Goal: Find specific page/section: Find specific page/section

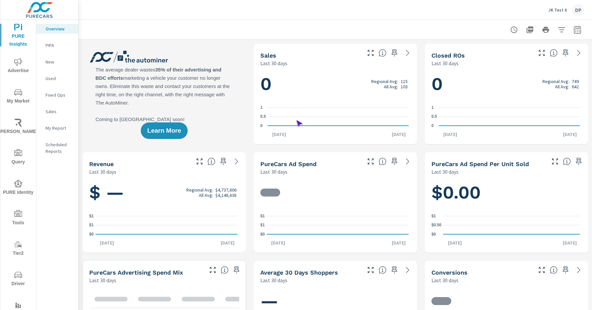
scroll to position [0, 0]
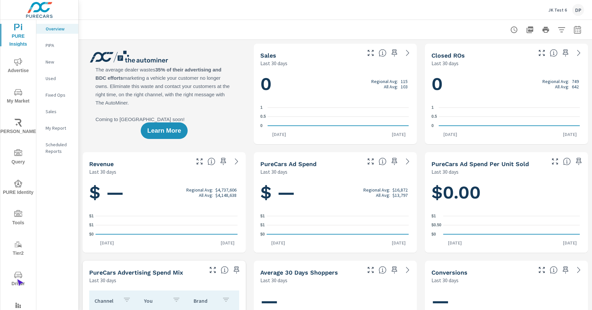
click at [17, 279] on span "Driver" at bounding box center [18, 279] width 32 height 17
